Goal: Use online tool/utility: Utilize a website feature to perform a specific function

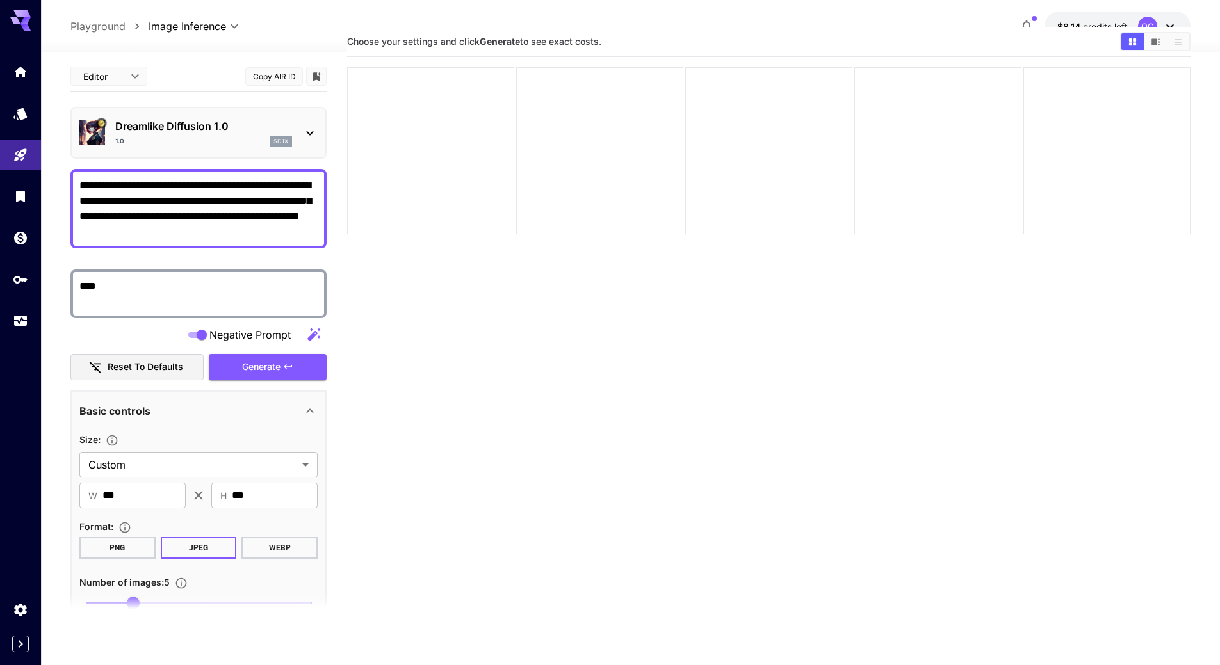
scroll to position [64, 0]
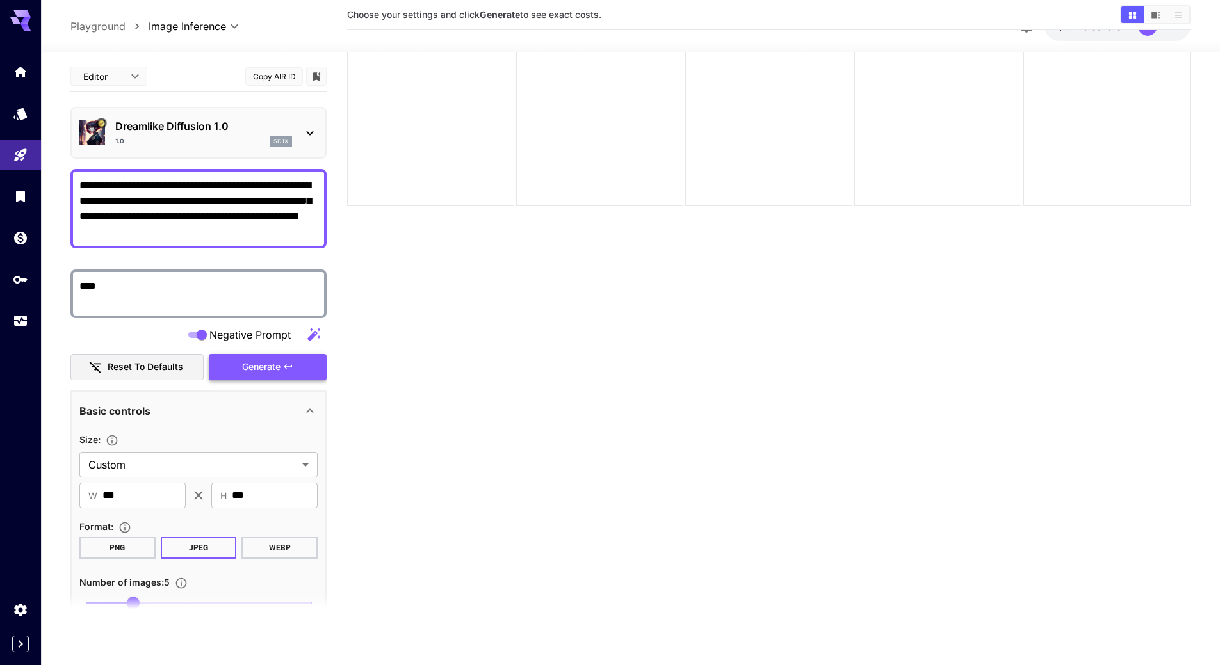
click at [286, 373] on button "Generate" at bounding box center [268, 367] width 118 height 26
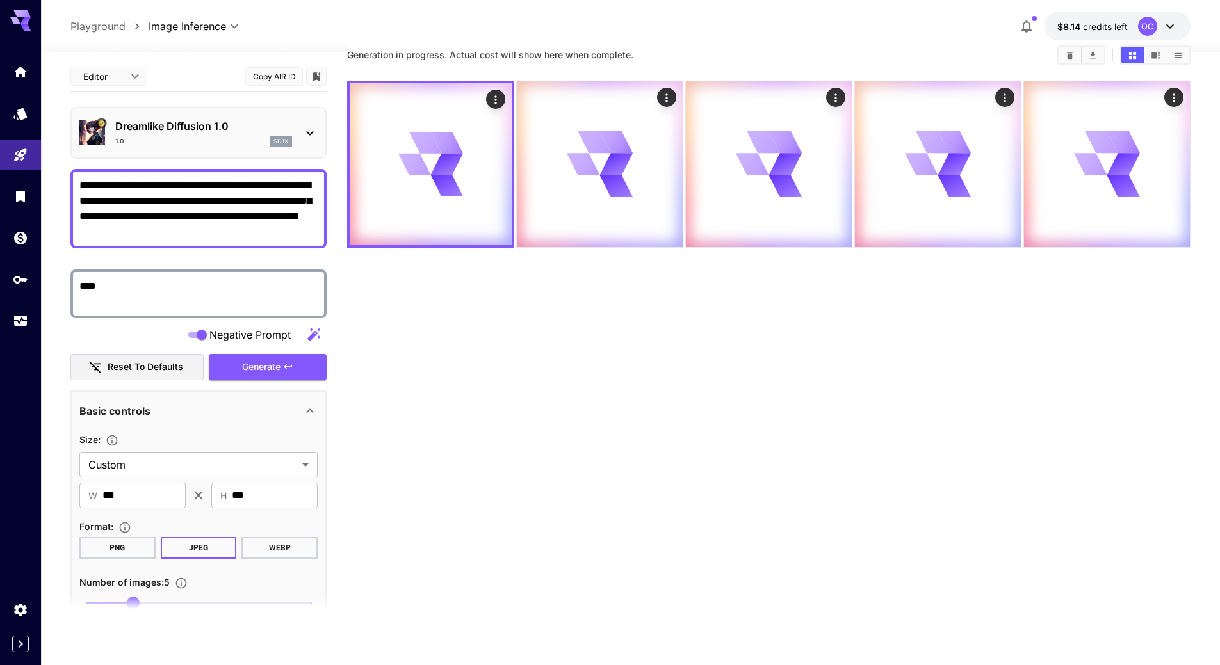
scroll to position [0, 0]
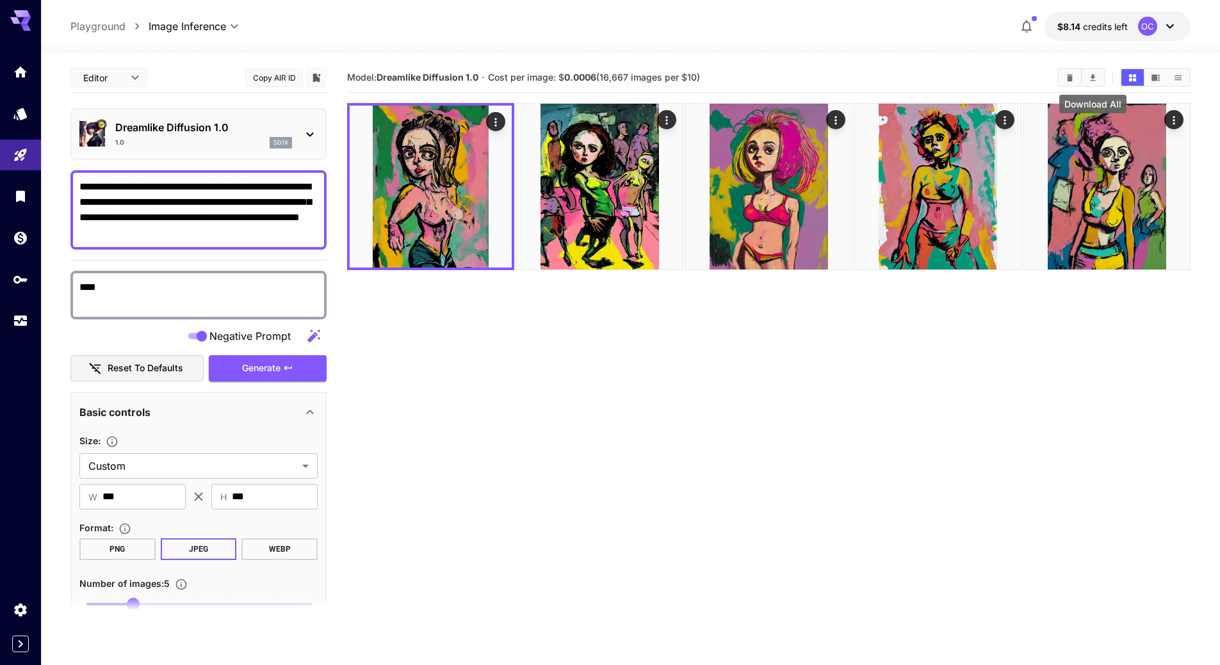
click at [1093, 76] on icon "Download All" at bounding box center [1093, 77] width 6 height 7
click at [1070, 77] on icon "Clear Images" at bounding box center [1070, 77] width 6 height 7
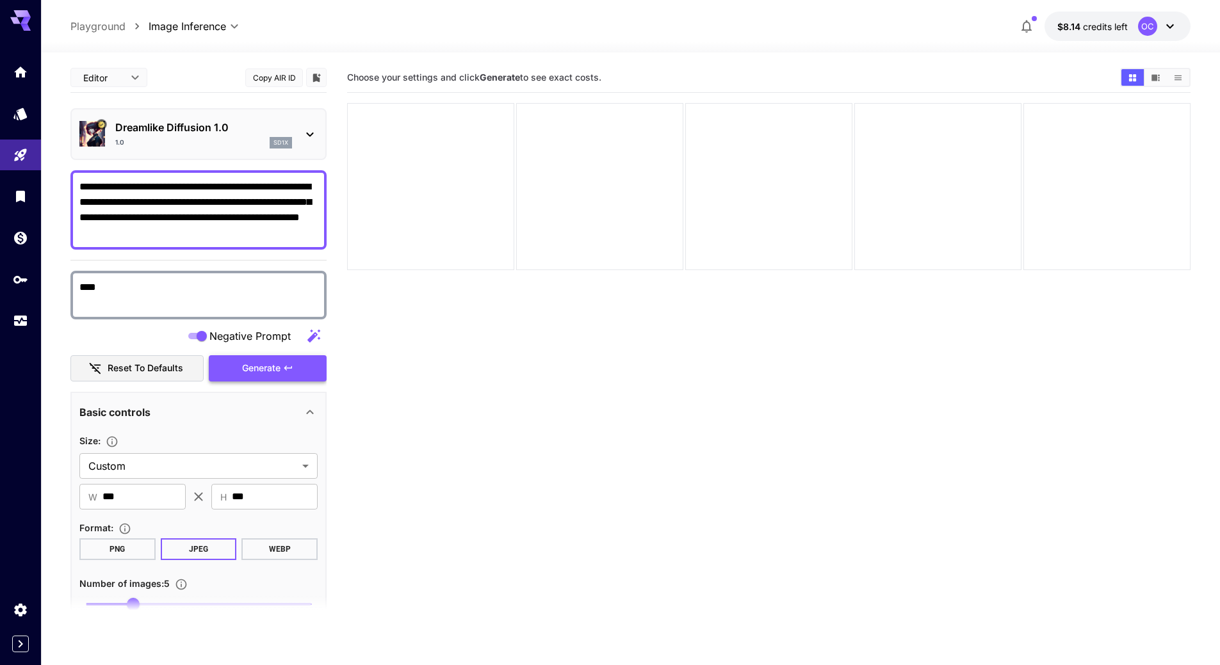
click at [298, 368] on button "Generate" at bounding box center [268, 368] width 118 height 26
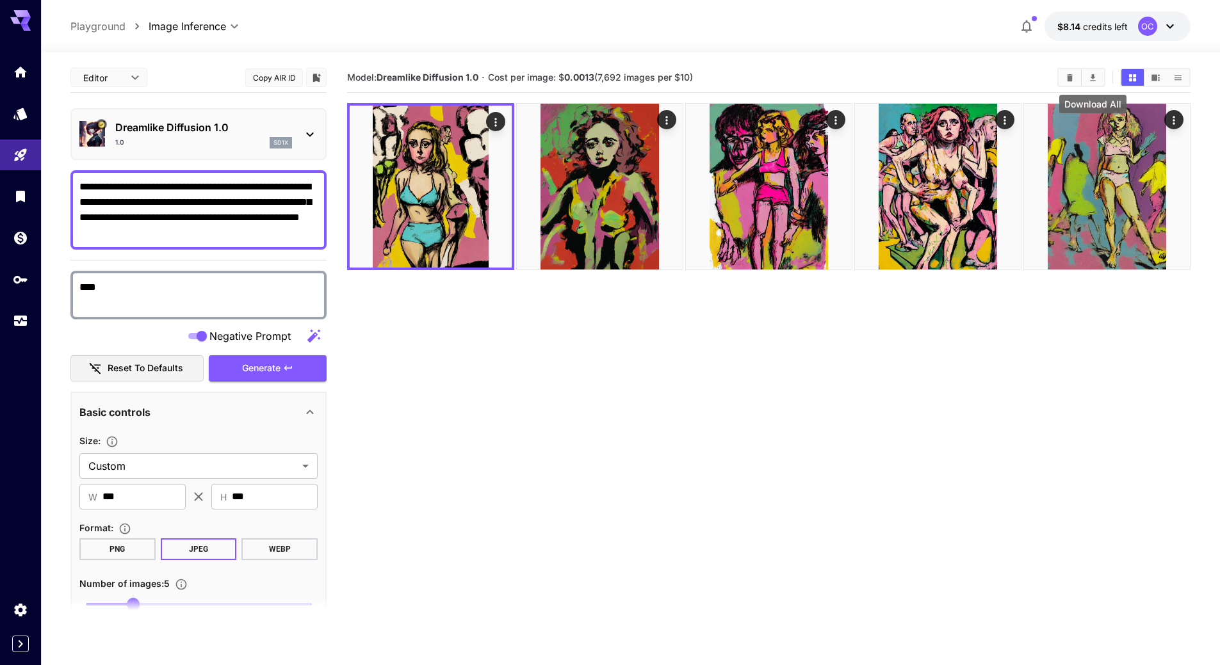
click at [1096, 76] on icon "Download All" at bounding box center [1093, 78] width 10 height 10
click at [894, 442] on section "Model: Dreamlike Diffusion 1.0 · Cost per image: $ 0.0013 (7,692 images per $10)" at bounding box center [768, 395] width 843 height 665
drag, startPoint x: 252, startPoint y: 217, endPoint x: 196, endPoint y: 221, distance: 56.5
click at [196, 221] on textarea "**********" at bounding box center [198, 209] width 238 height 61
click at [1069, 73] on icon "Clear Images" at bounding box center [1070, 78] width 10 height 10
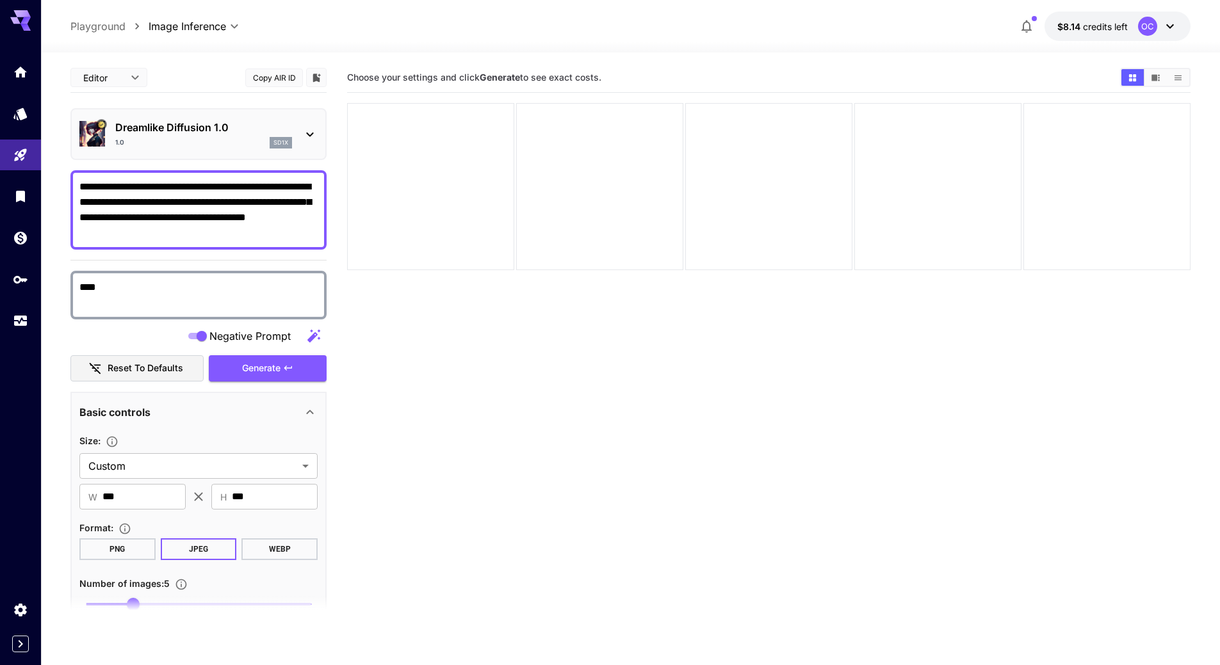
drag, startPoint x: 143, startPoint y: 218, endPoint x: 106, endPoint y: 216, distance: 37.8
click at [106, 216] on textarea "**********" at bounding box center [198, 209] width 238 height 61
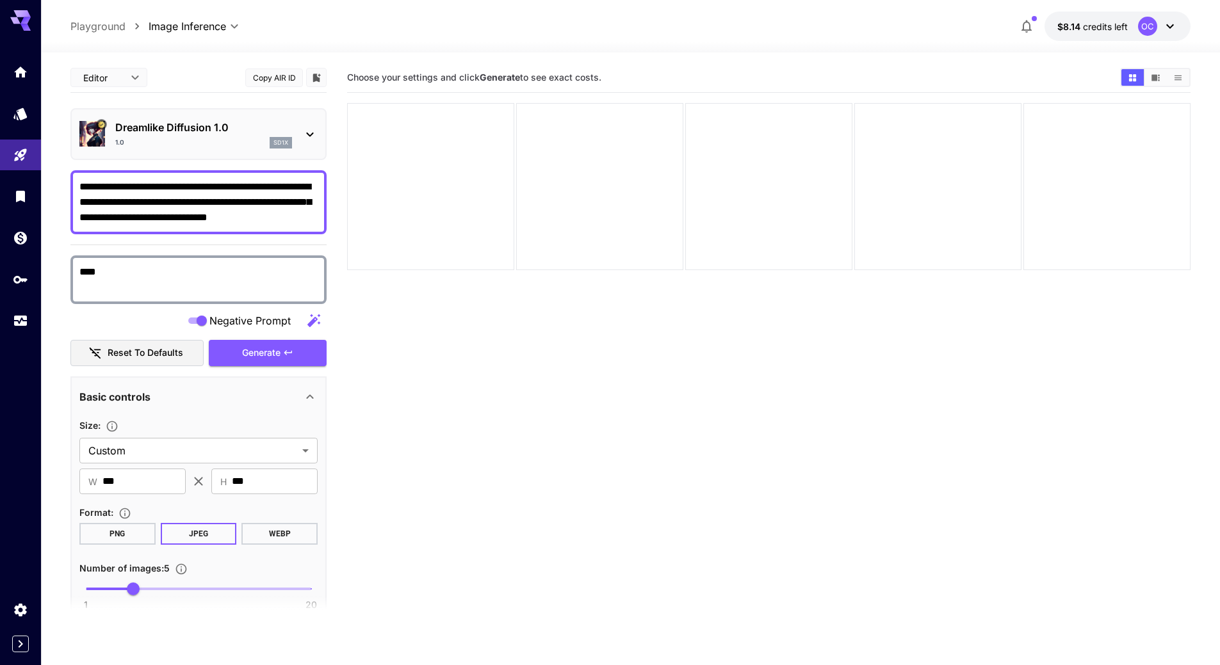
click at [225, 186] on textarea "**********" at bounding box center [198, 202] width 238 height 46
paste textarea "********"
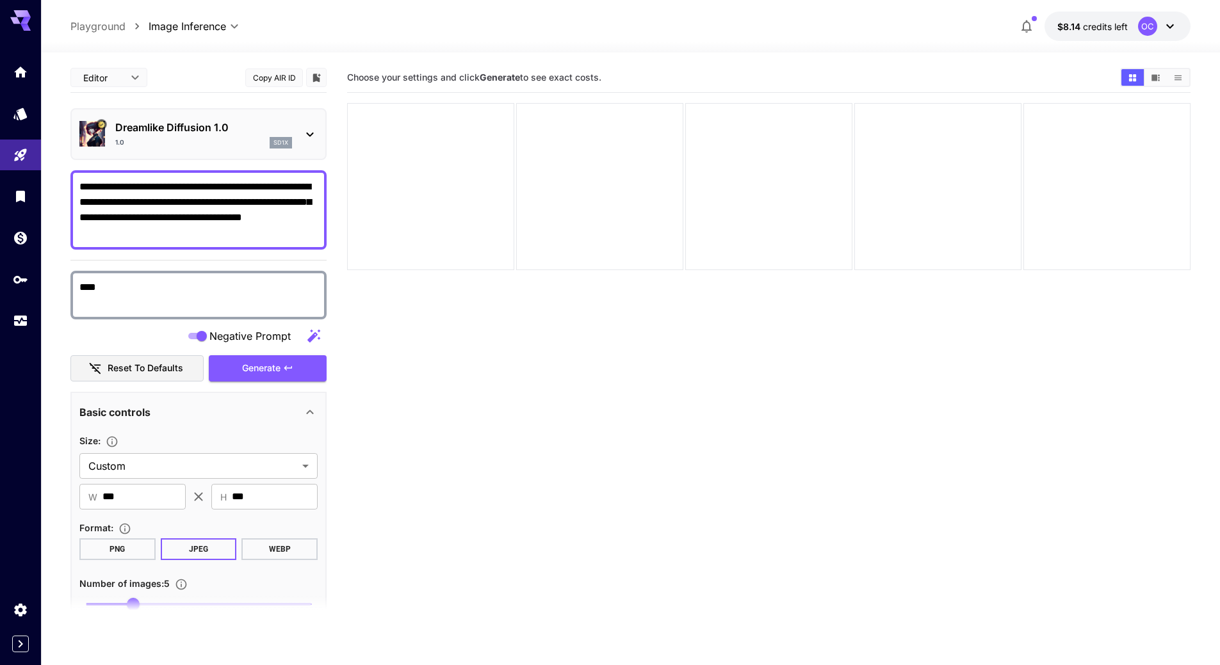
click at [581, 396] on section "Choose your settings and click Generate to see exact costs." at bounding box center [768, 395] width 843 height 665
click at [225, 185] on textarea "**********" at bounding box center [198, 209] width 238 height 61
click at [587, 373] on section "Choose your settings and click Generate to see exact costs." at bounding box center [768, 395] width 843 height 665
click at [266, 366] on span "Generate" at bounding box center [261, 368] width 38 height 16
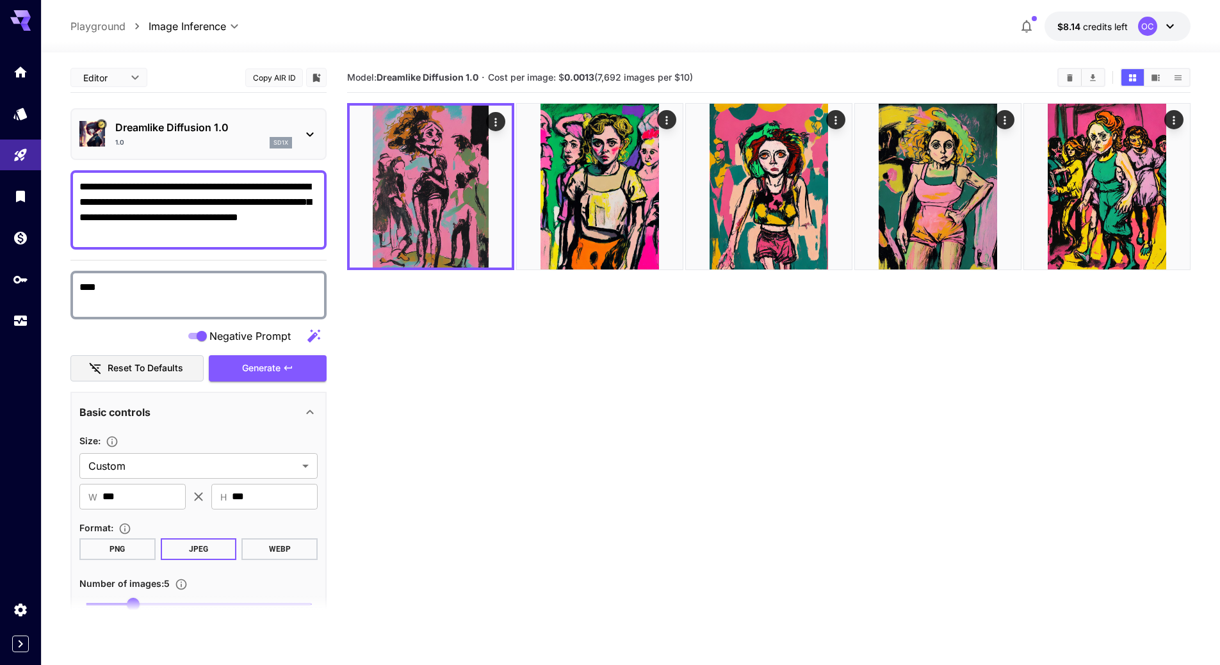
click at [826, 422] on section "Model: Dreamlike Diffusion 1.0 · Cost per image: $ 0.0013 (7,692 images per $10)" at bounding box center [768, 395] width 843 height 665
click at [1092, 77] on icon "Download All" at bounding box center [1093, 77] width 6 height 7
click at [1067, 77] on icon "Clear Images" at bounding box center [1070, 77] width 6 height 7
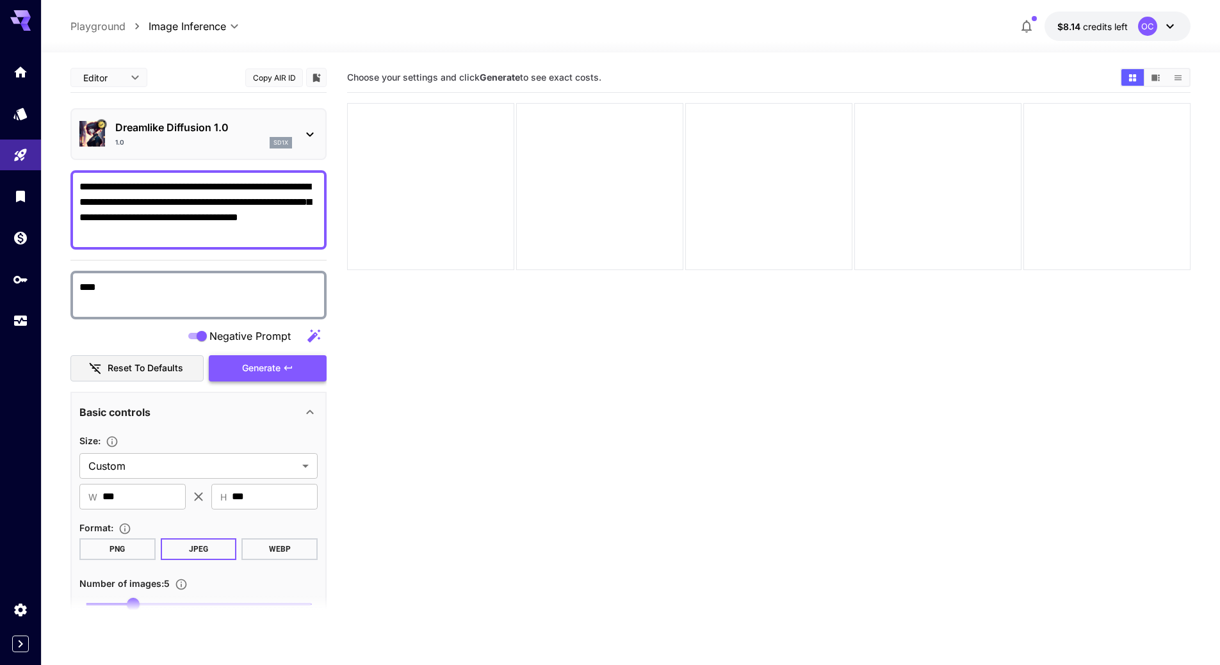
click at [249, 367] on span "Generate" at bounding box center [261, 368] width 38 height 16
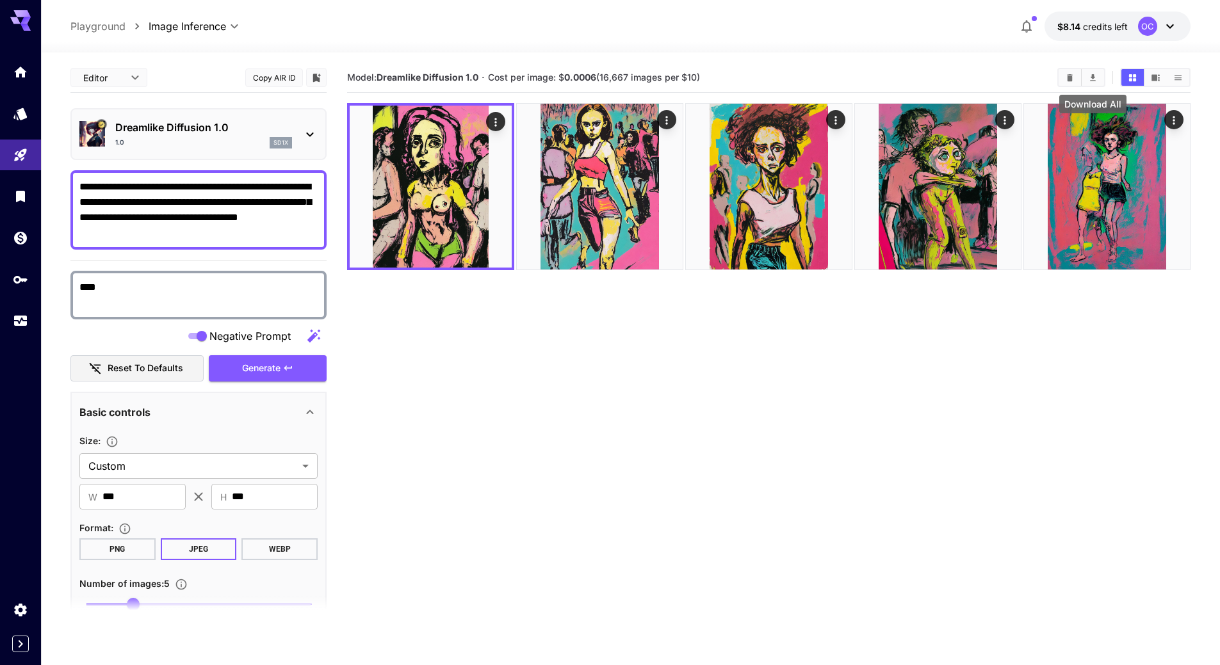
click at [1093, 76] on icon "Download All" at bounding box center [1093, 77] width 6 height 7
click at [1067, 77] on icon "Clear Images" at bounding box center [1070, 78] width 10 height 10
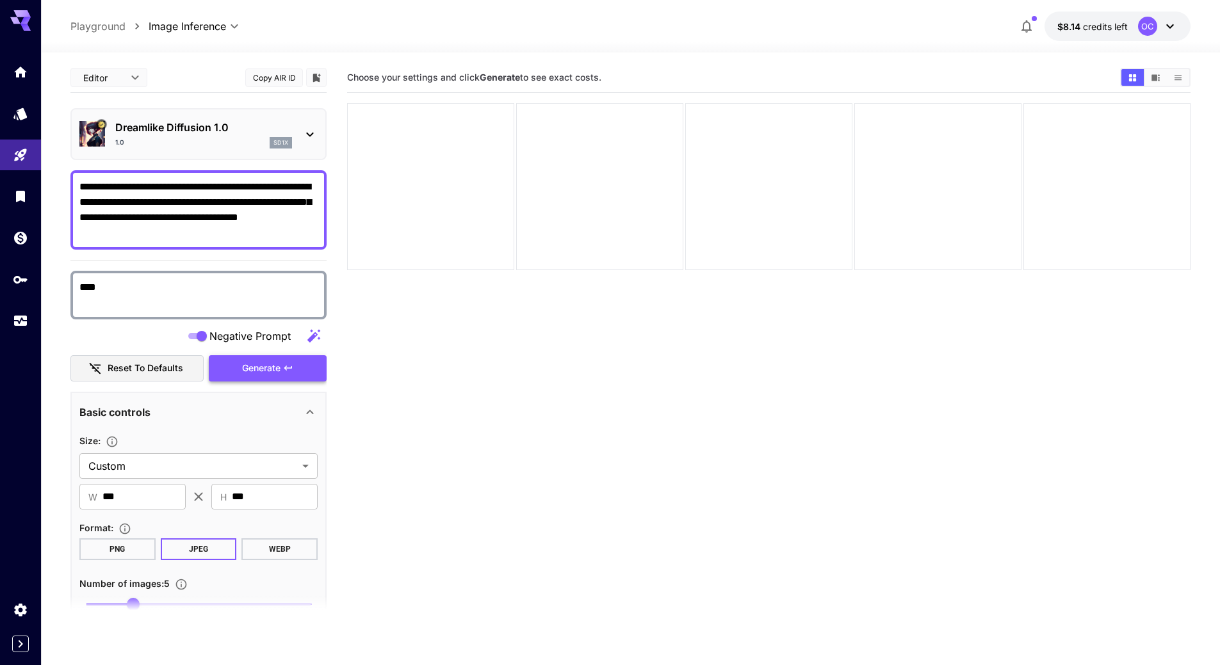
click at [280, 369] on span "Generate" at bounding box center [261, 368] width 38 height 16
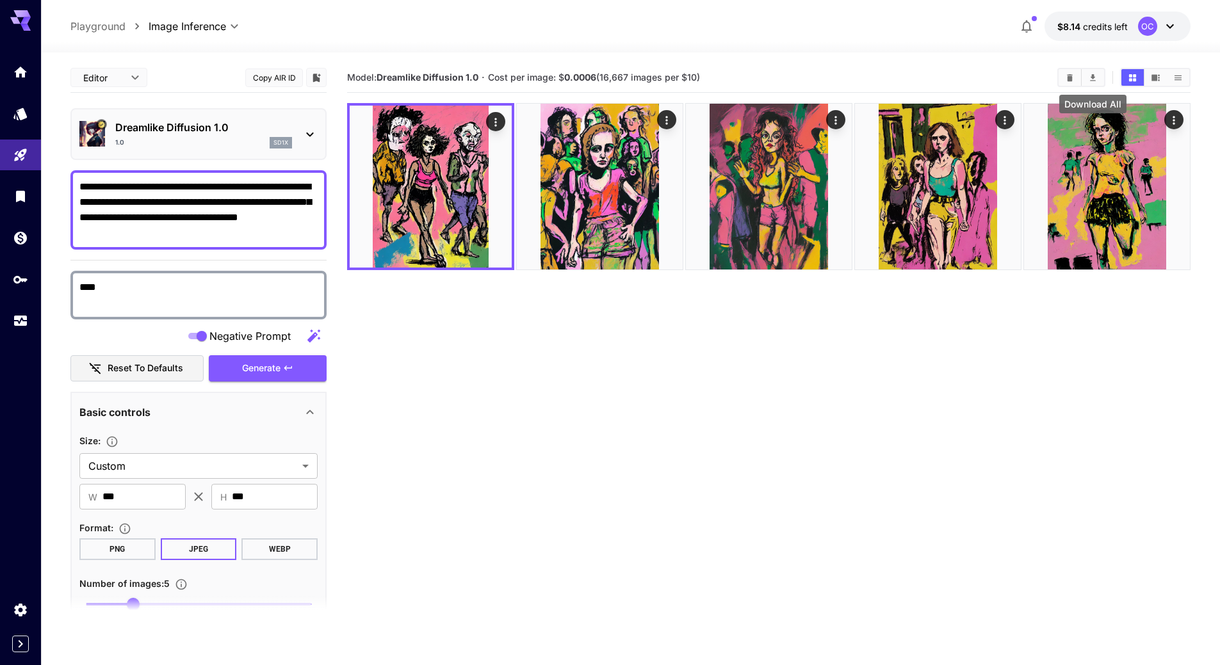
click at [1094, 76] on icon "Download All" at bounding box center [1093, 78] width 10 height 10
click at [1068, 77] on icon "Clear Images" at bounding box center [1070, 77] width 6 height 7
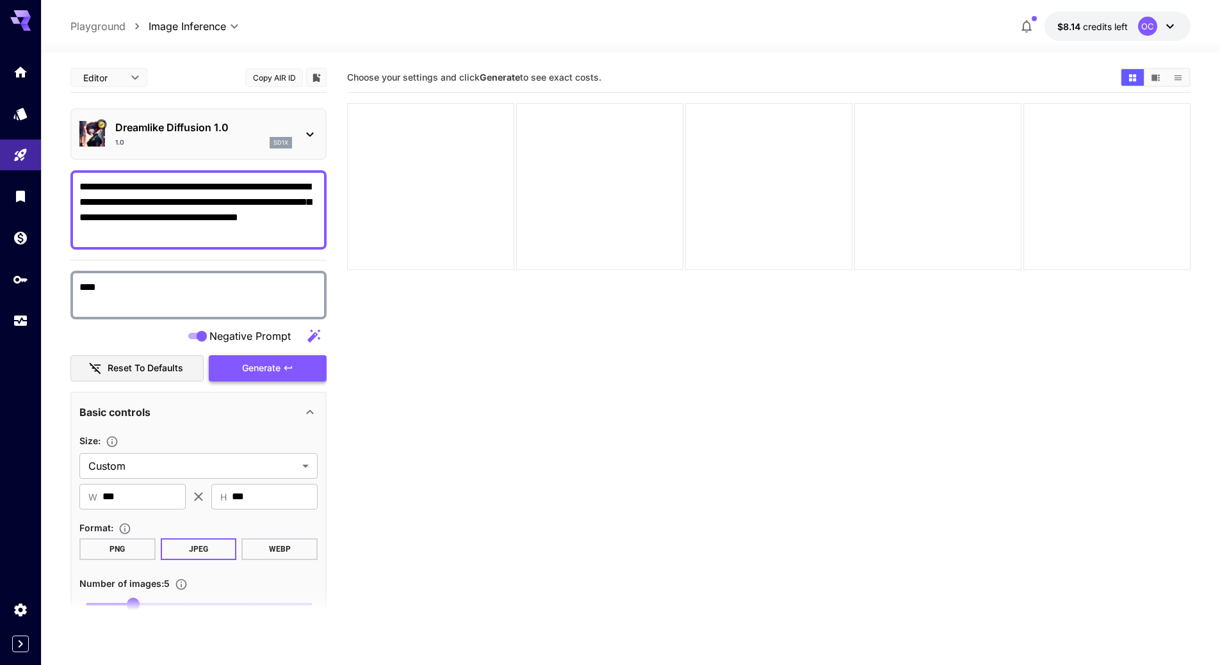
click at [277, 364] on span "Generate" at bounding box center [261, 368] width 38 height 16
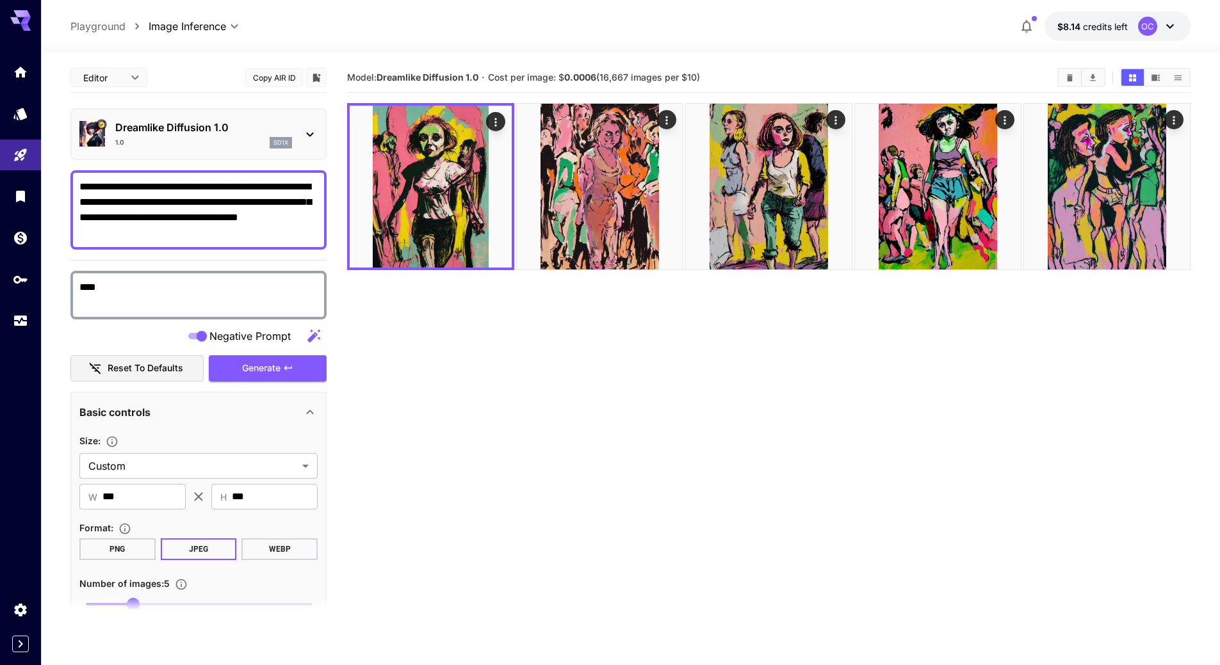
click at [976, 384] on section "Model: Dreamlike Diffusion 1.0 · Cost per image: $ 0.0006 (16,667 images per $1…" at bounding box center [768, 395] width 843 height 665
click at [1094, 74] on icon "Download All" at bounding box center [1093, 78] width 10 height 10
click at [1178, 75] on icon "Show images in list view" at bounding box center [1178, 78] width 10 height 10
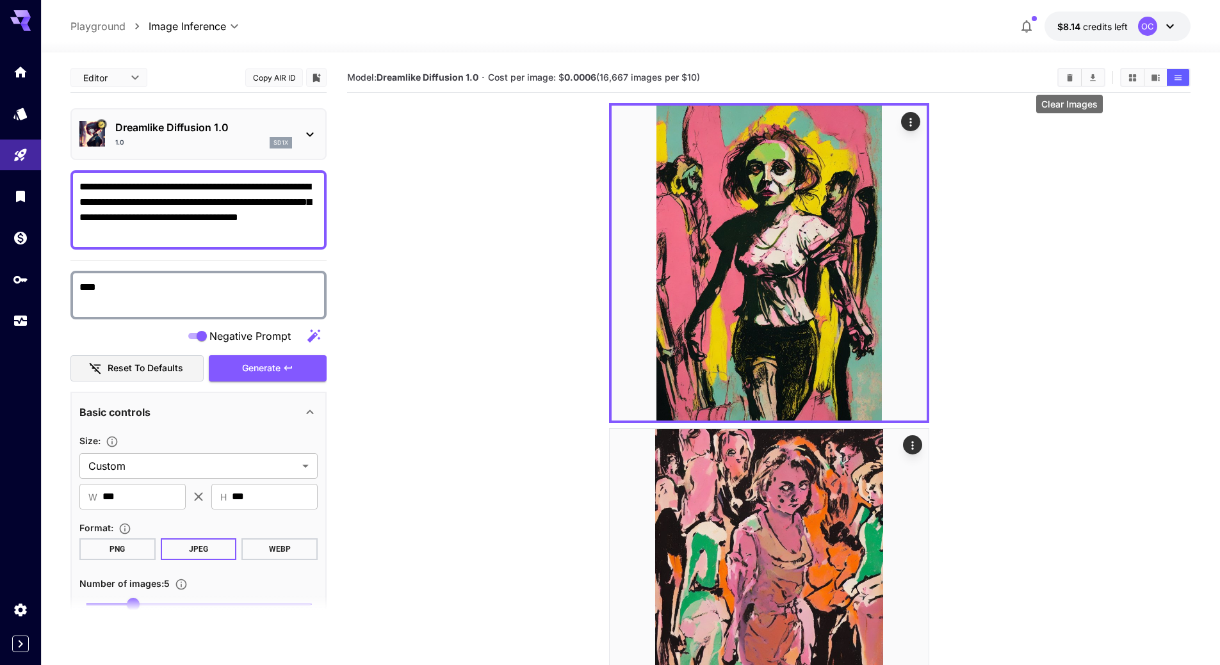
click at [1068, 75] on icon "Clear Images" at bounding box center [1070, 77] width 6 height 7
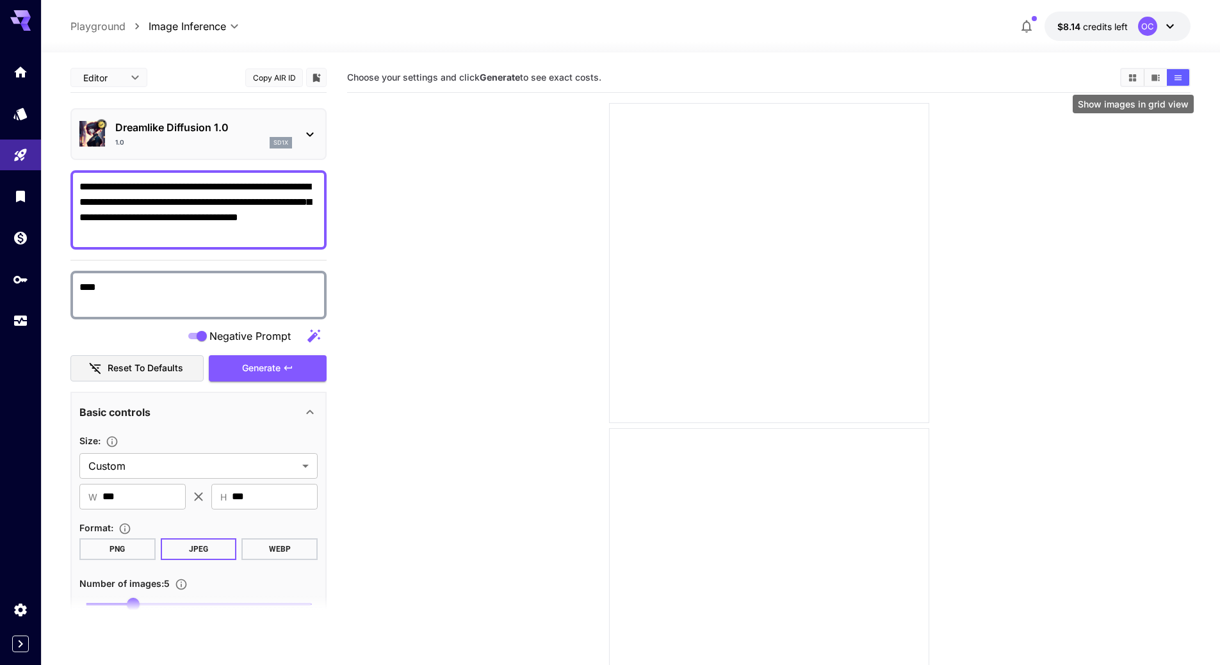
click at [1130, 77] on icon "Show images in grid view" at bounding box center [1132, 78] width 10 height 10
drag, startPoint x: 271, startPoint y: 218, endPoint x: 243, endPoint y: 219, distance: 28.2
click at [243, 219] on textarea "**********" at bounding box center [198, 209] width 238 height 61
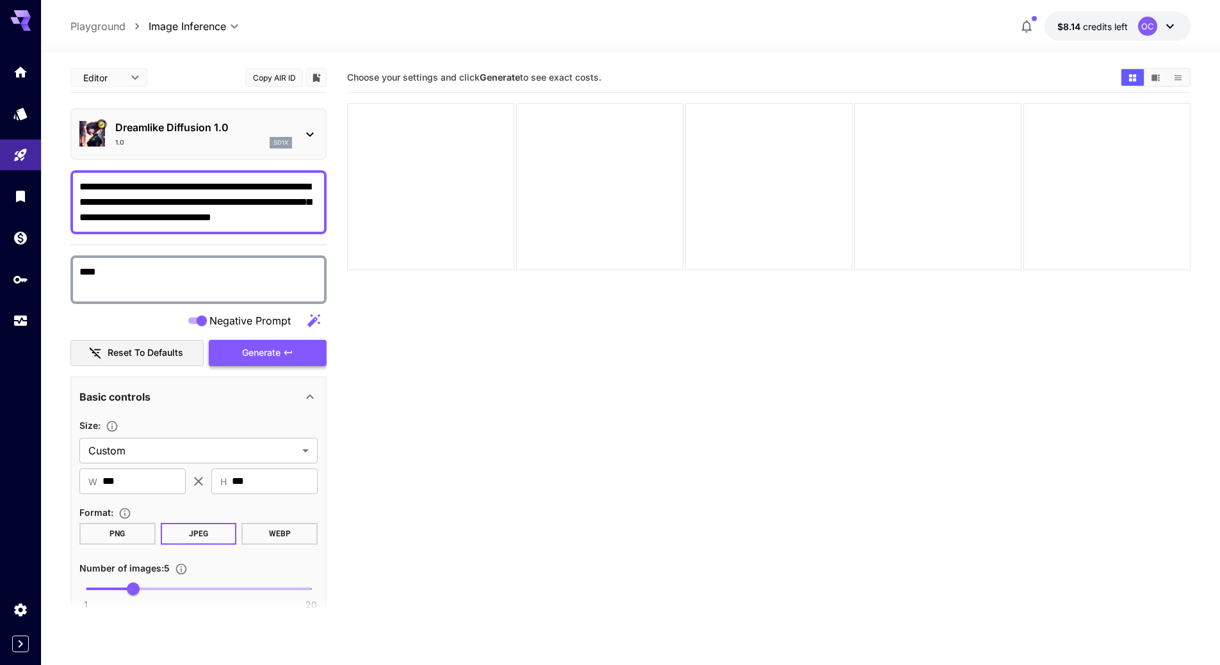
type textarea "**********"
click at [286, 350] on icon "button" at bounding box center [288, 353] width 10 height 10
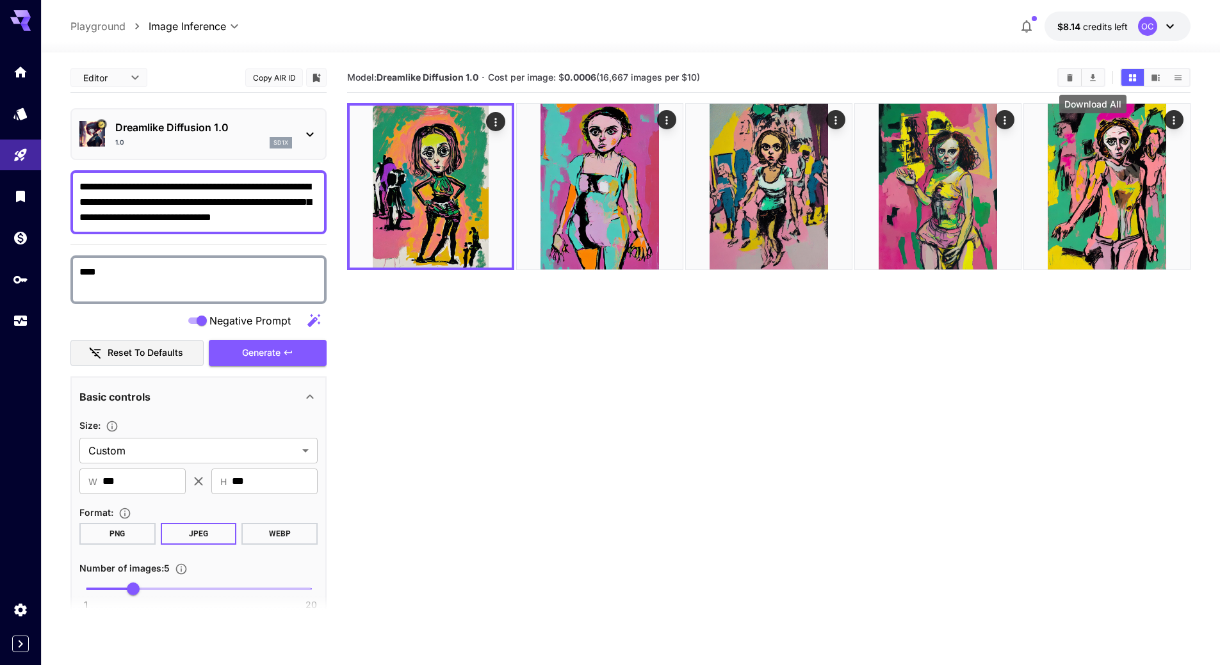
click at [1093, 74] on icon "Download All" at bounding box center [1093, 78] width 10 height 10
drag, startPoint x: 1070, startPoint y: 76, endPoint x: 1032, endPoint y: 97, distance: 43.8
click at [1070, 76] on icon "Clear Images" at bounding box center [1070, 77] width 6 height 7
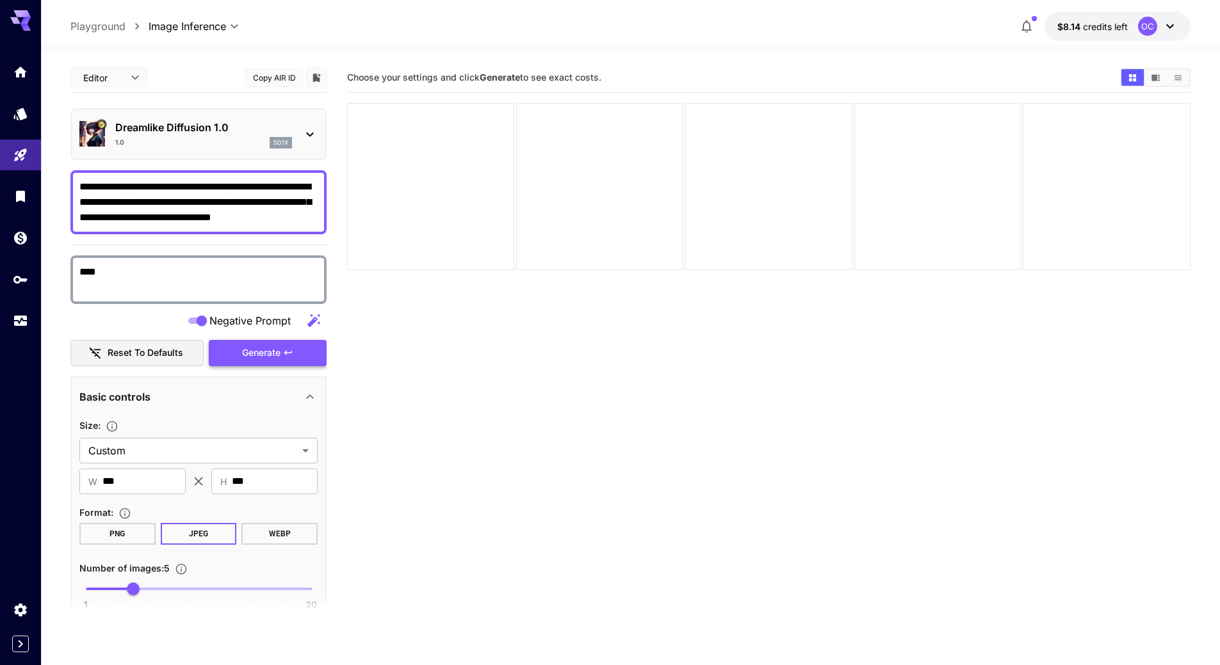
click at [274, 357] on span "Generate" at bounding box center [261, 353] width 38 height 16
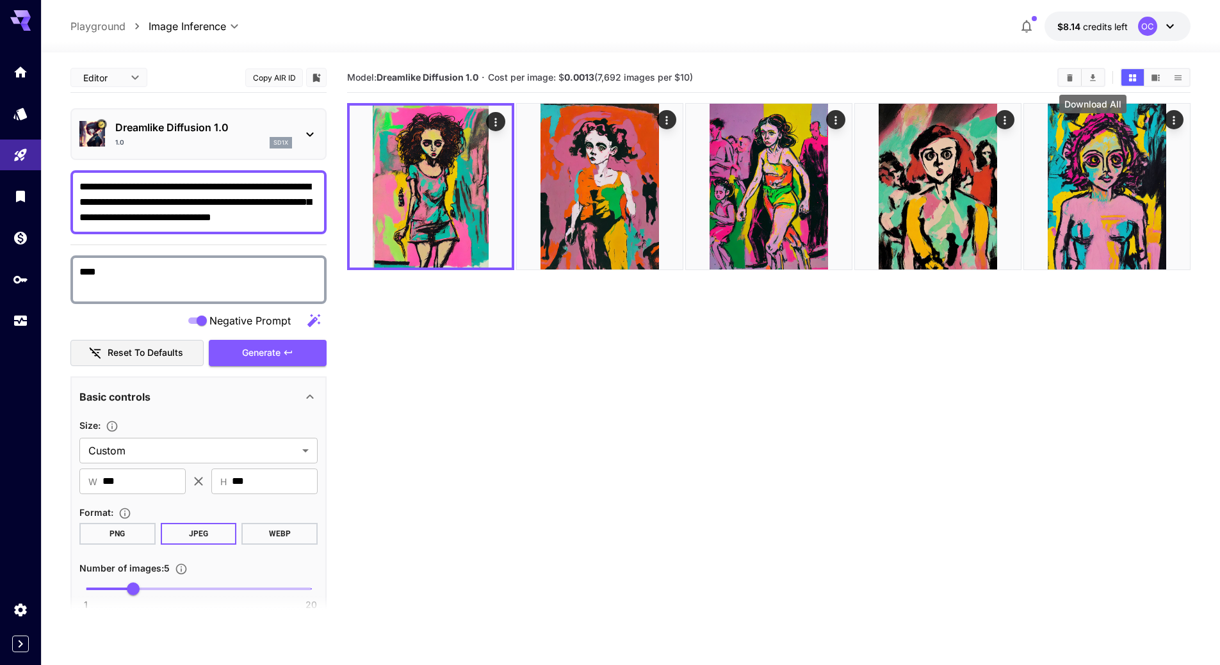
click at [1092, 73] on icon "Download All" at bounding box center [1093, 78] width 10 height 10
click at [1065, 76] on icon "Clear Images" at bounding box center [1070, 78] width 10 height 10
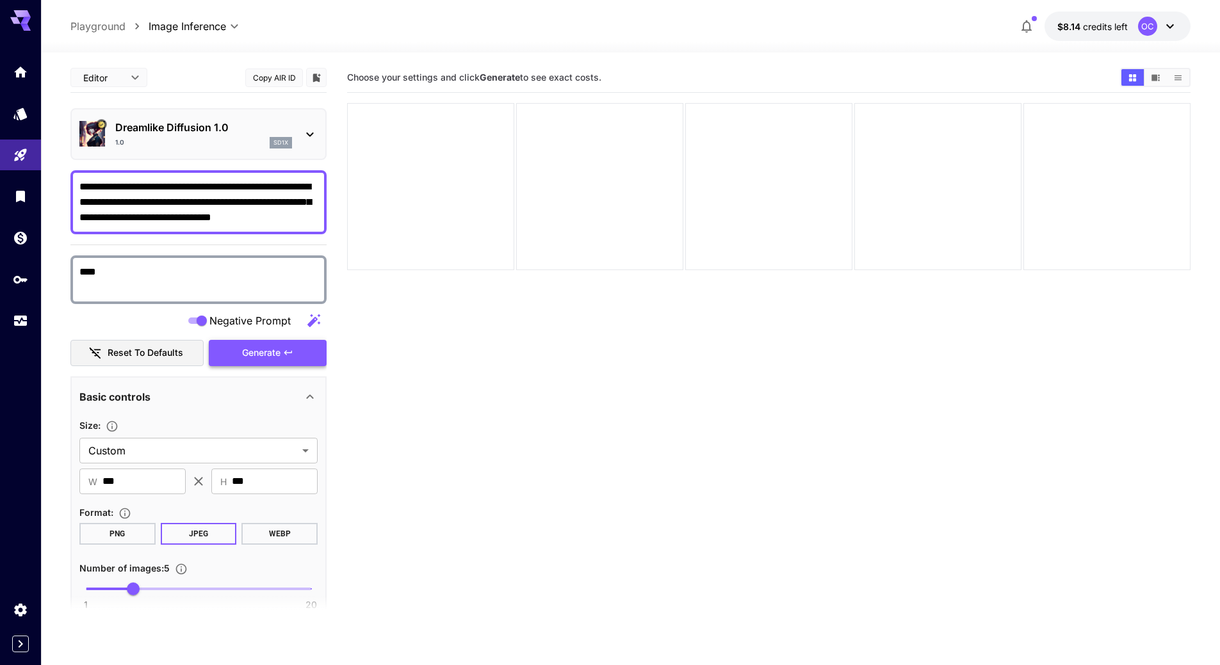
click at [246, 354] on span "Generate" at bounding box center [261, 353] width 38 height 16
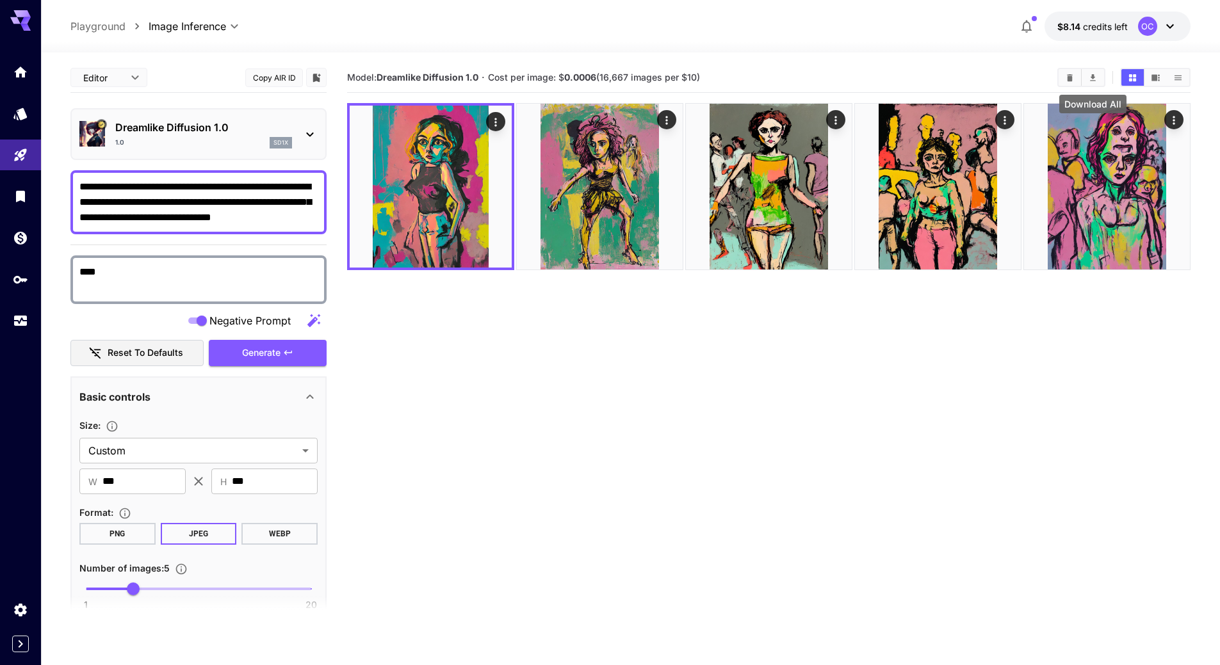
click at [1093, 72] on button "Download All" at bounding box center [1092, 77] width 22 height 17
click at [1067, 77] on icon "Clear Images" at bounding box center [1070, 78] width 10 height 10
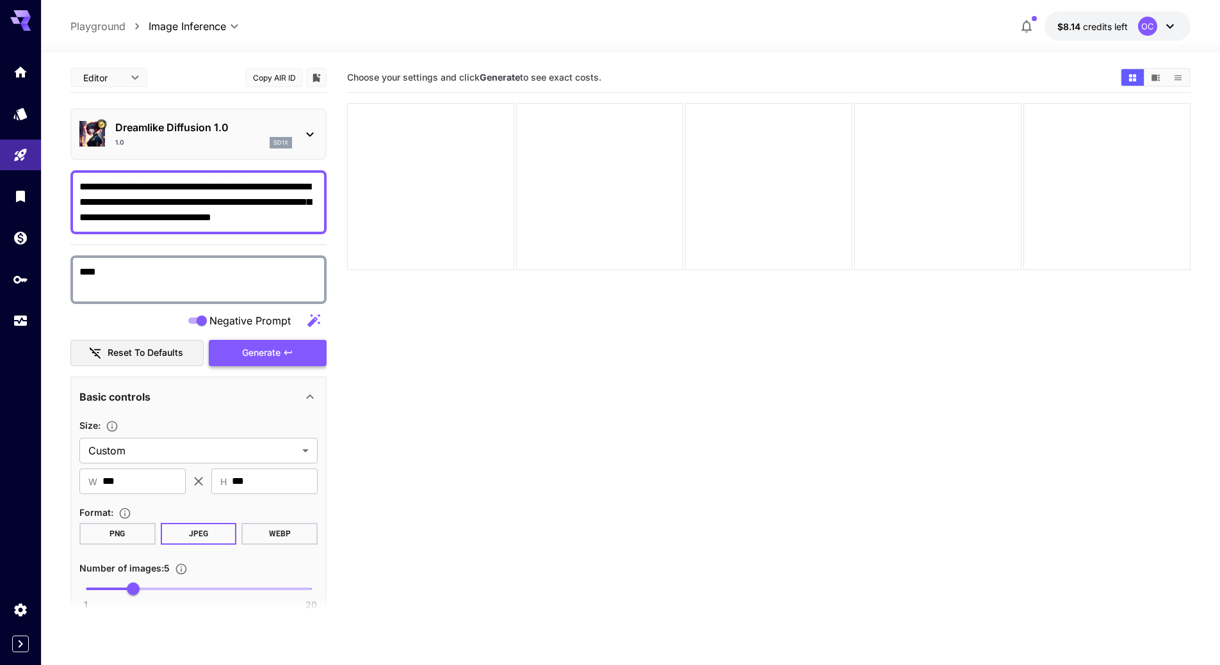
click at [290, 348] on icon "button" at bounding box center [288, 353] width 10 height 10
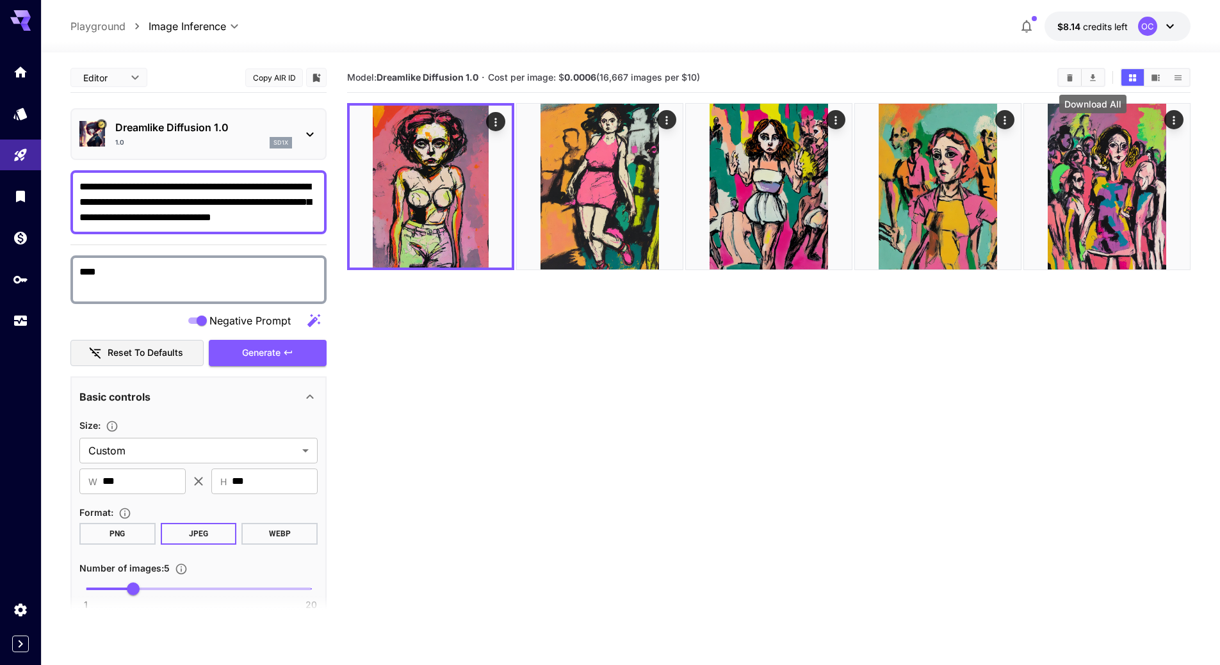
click at [1095, 78] on icon "Download All" at bounding box center [1093, 78] width 10 height 10
click at [1072, 74] on icon "Clear Images" at bounding box center [1070, 78] width 10 height 10
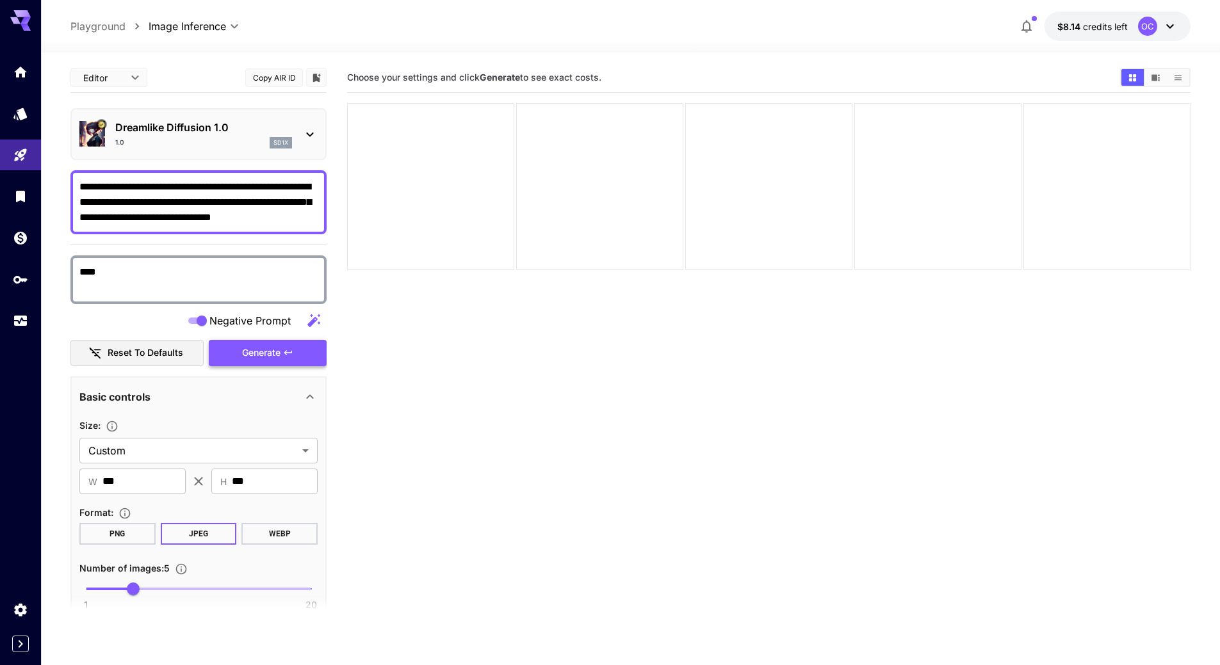
click at [254, 352] on span "Generate" at bounding box center [261, 353] width 38 height 16
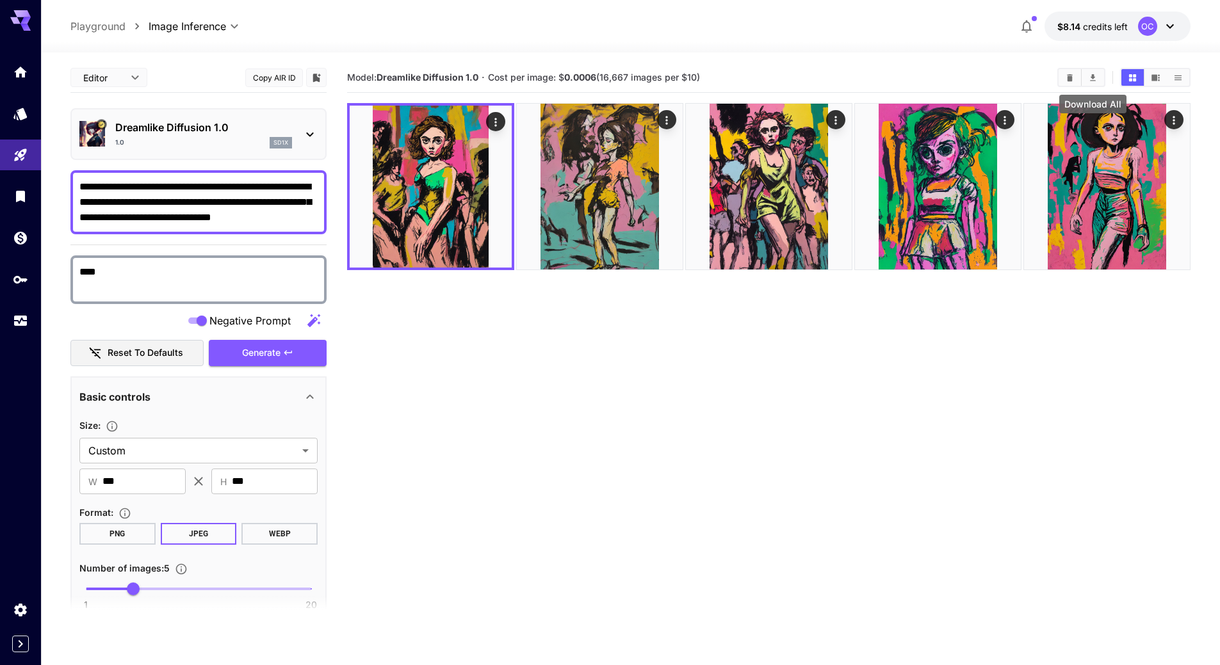
click at [1092, 74] on icon "Download All" at bounding box center [1093, 78] width 10 height 10
click at [1068, 76] on icon "Clear Images" at bounding box center [1070, 77] width 6 height 7
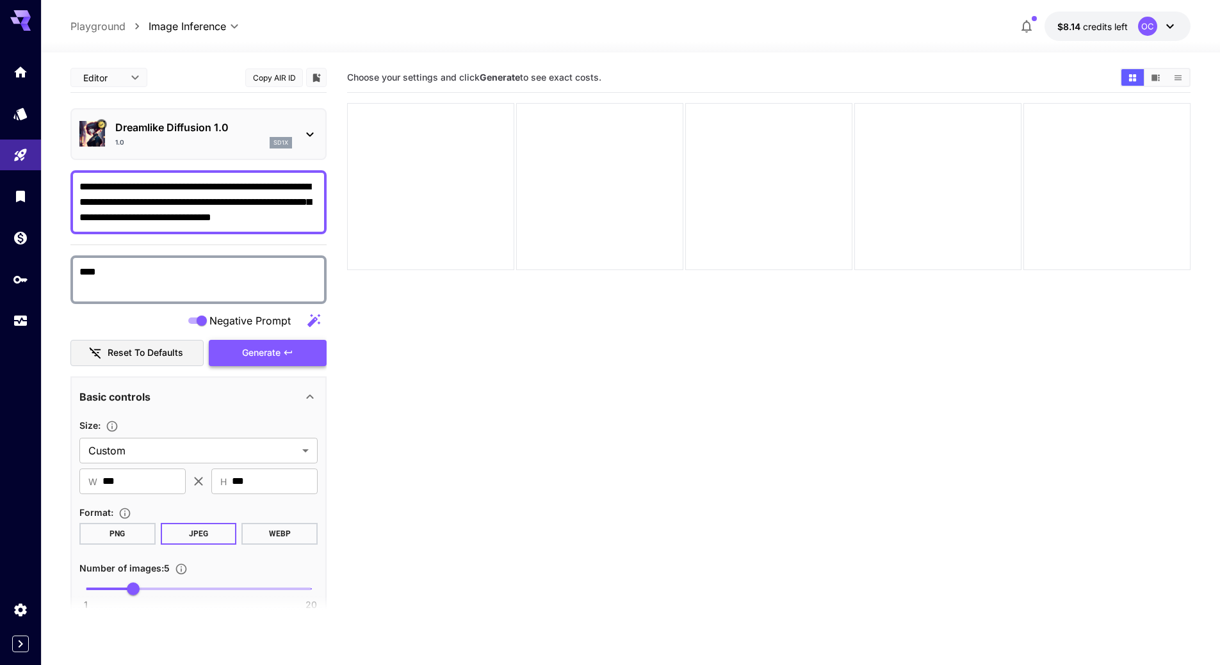
click at [290, 351] on icon "button" at bounding box center [288, 353] width 10 height 10
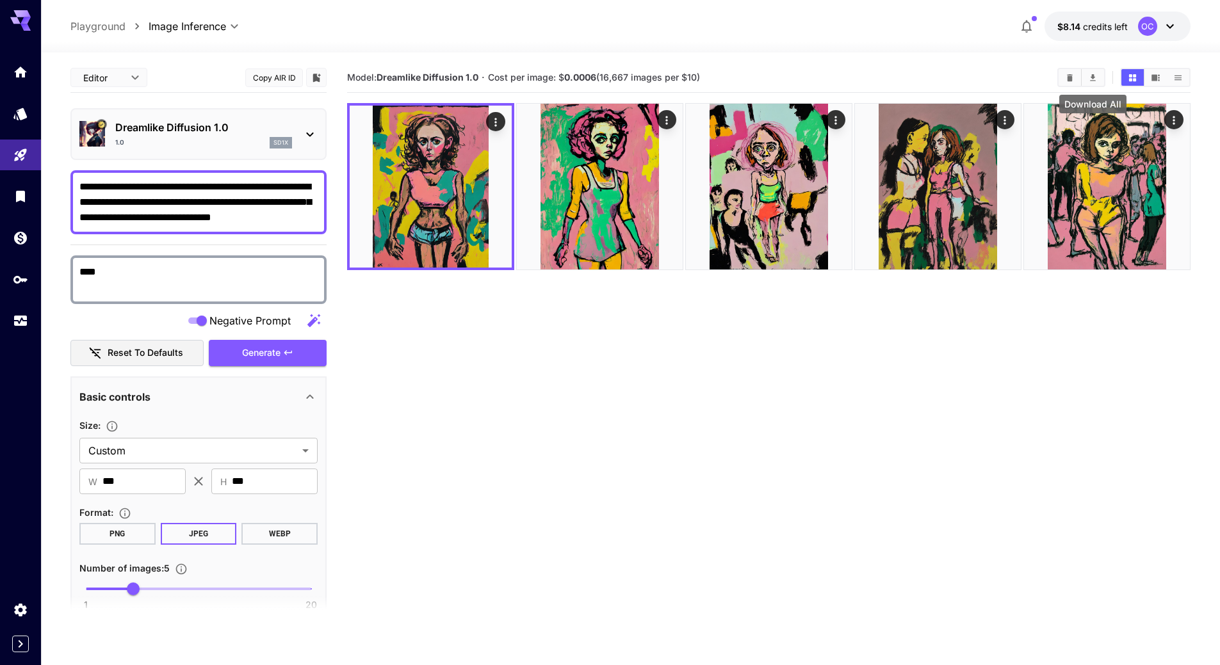
click at [1092, 74] on icon "Download All" at bounding box center [1093, 77] width 6 height 7
click at [1067, 77] on icon "Clear Images" at bounding box center [1070, 78] width 10 height 10
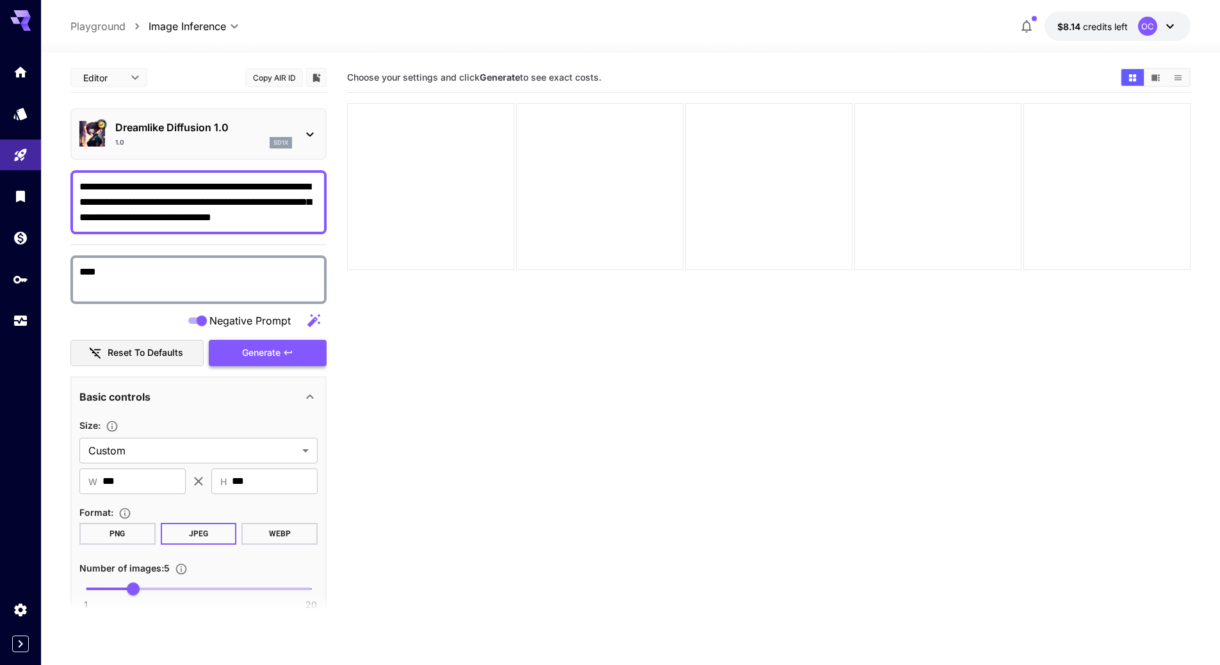
click at [237, 360] on button "Generate" at bounding box center [268, 353] width 118 height 26
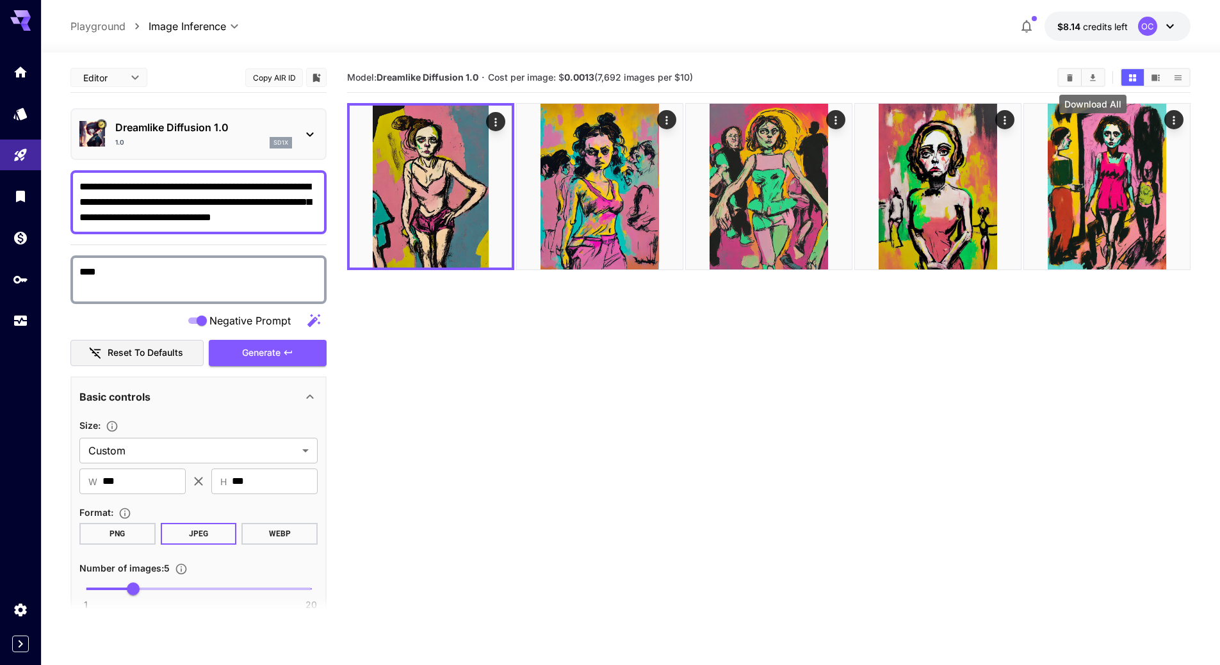
click at [1091, 77] on icon "Download All" at bounding box center [1093, 77] width 6 height 7
click at [1071, 74] on icon "Clear Images" at bounding box center [1070, 77] width 6 height 7
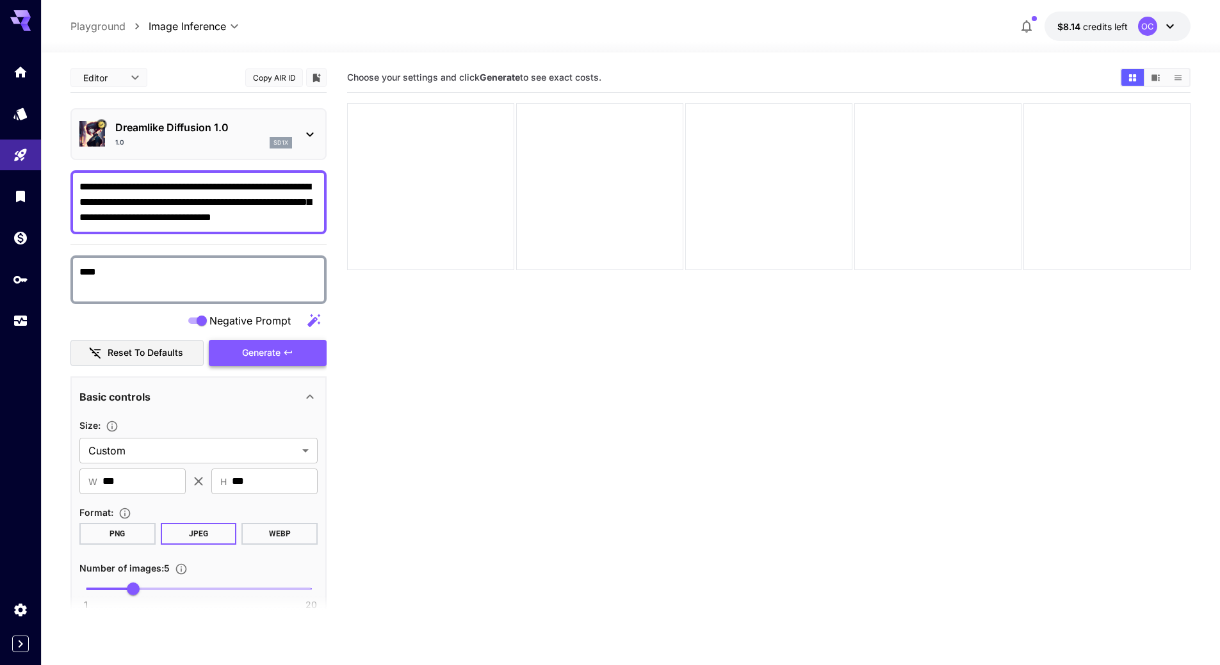
click at [305, 351] on button "Generate" at bounding box center [268, 353] width 118 height 26
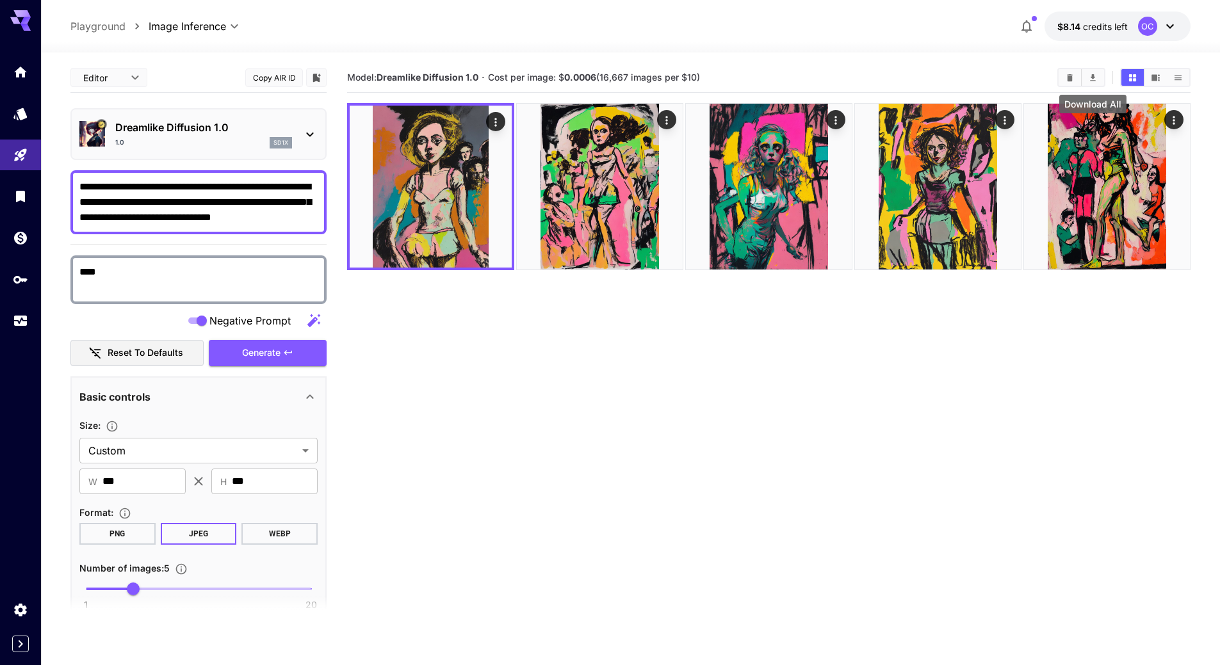
click at [1092, 75] on icon "Download All" at bounding box center [1093, 77] width 6 height 7
